Goal: Task Accomplishment & Management: Use online tool/utility

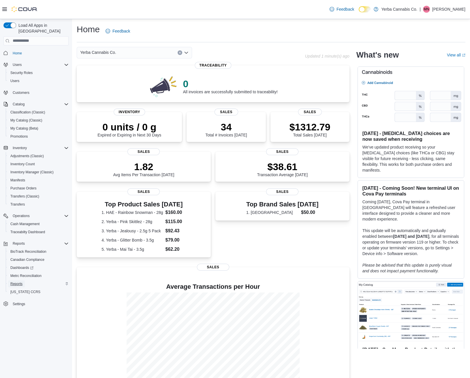
click at [25, 281] on link "Reports" at bounding box center [16, 284] width 17 height 7
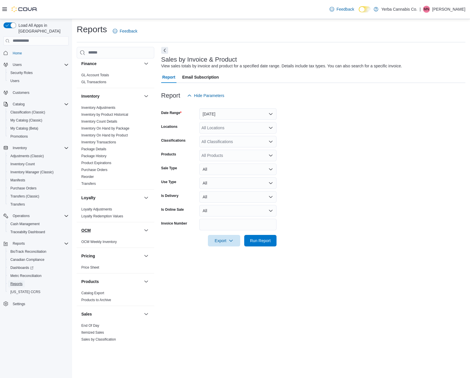
scroll to position [211, 0]
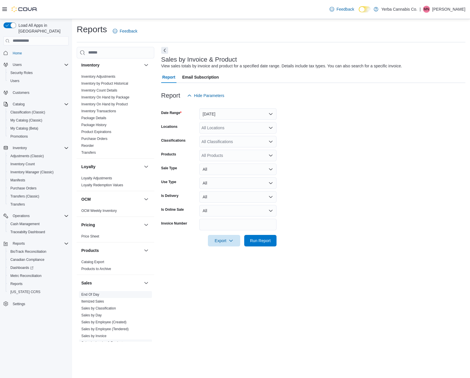
click at [98, 295] on link "End Of Day" at bounding box center [90, 295] width 18 height 4
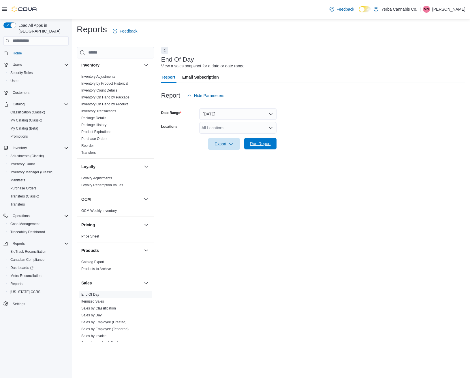
click at [257, 144] on span "Run Report" at bounding box center [260, 144] width 21 height 6
